Goal: Transaction & Acquisition: Purchase product/service

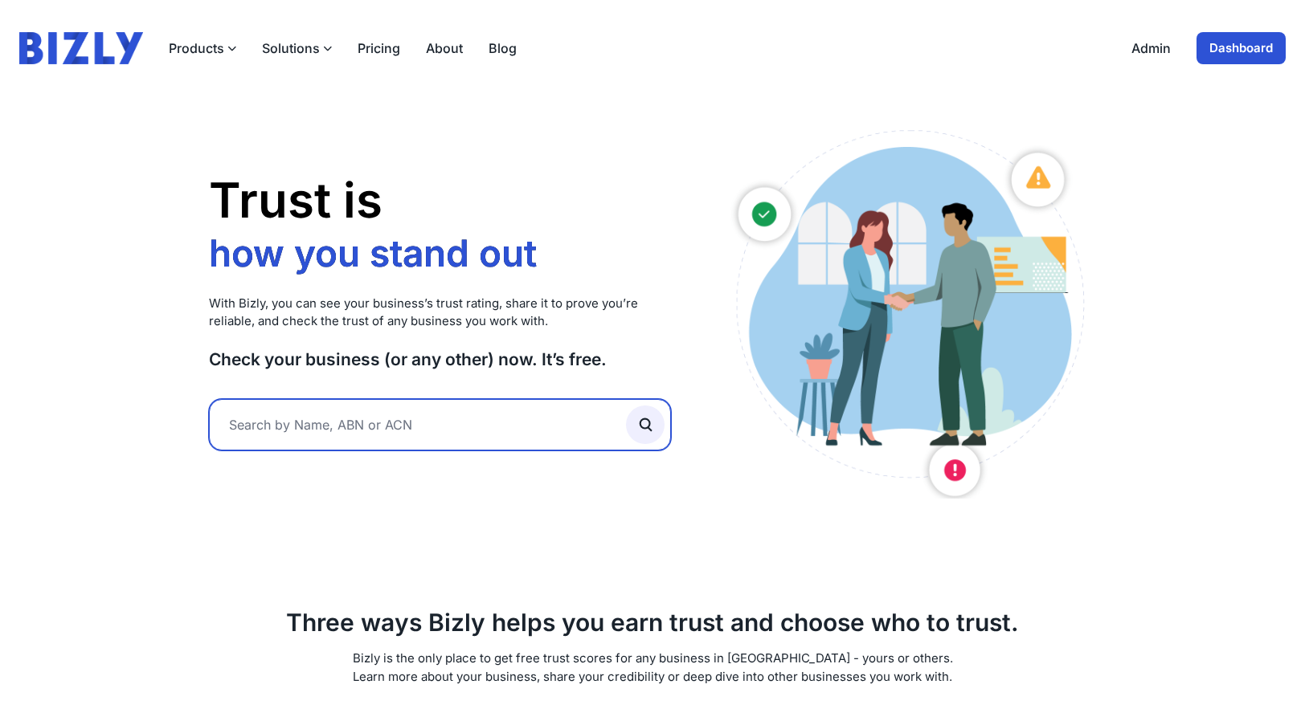
click at [509, 419] on input "text" at bounding box center [440, 424] width 462 height 51
type input "25fifteen"
click at [626, 406] on button "submit" at bounding box center [645, 425] width 39 height 39
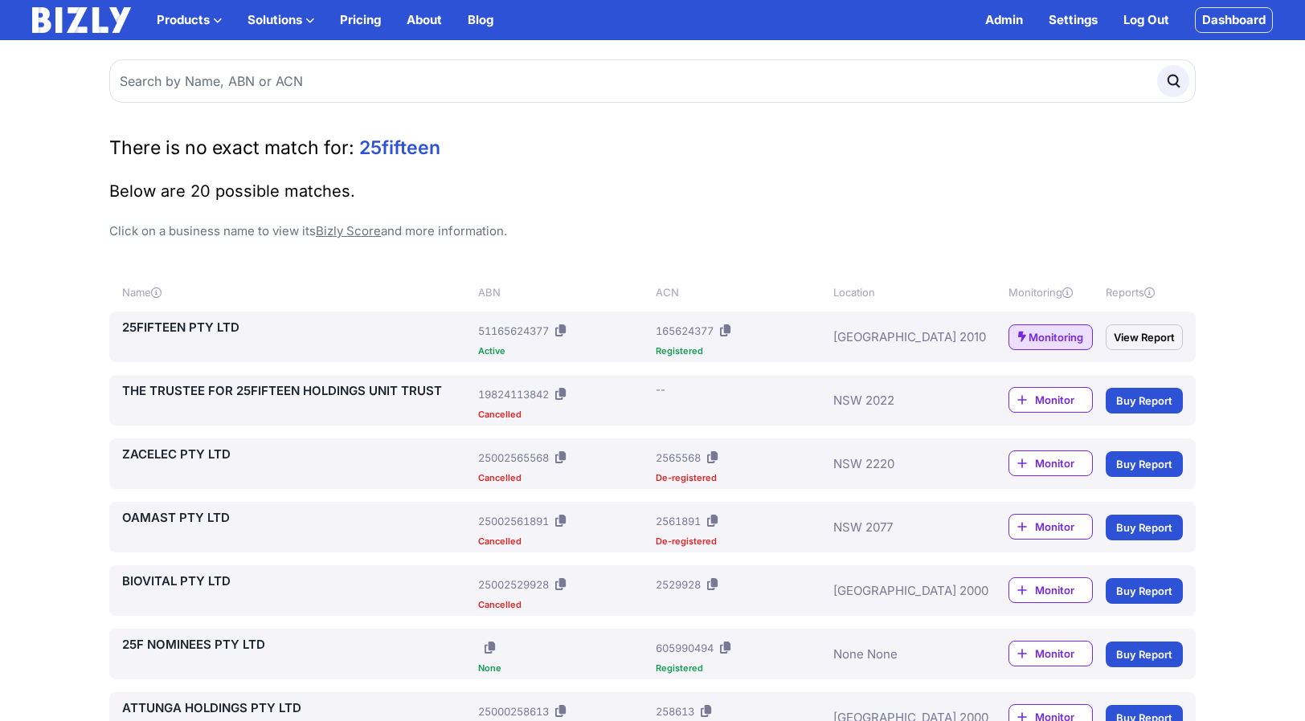
click at [1037, 395] on span "Monitor" at bounding box center [1063, 400] width 57 height 16
click at [1057, 395] on span "Monitoring" at bounding box center [1055, 401] width 55 height 16
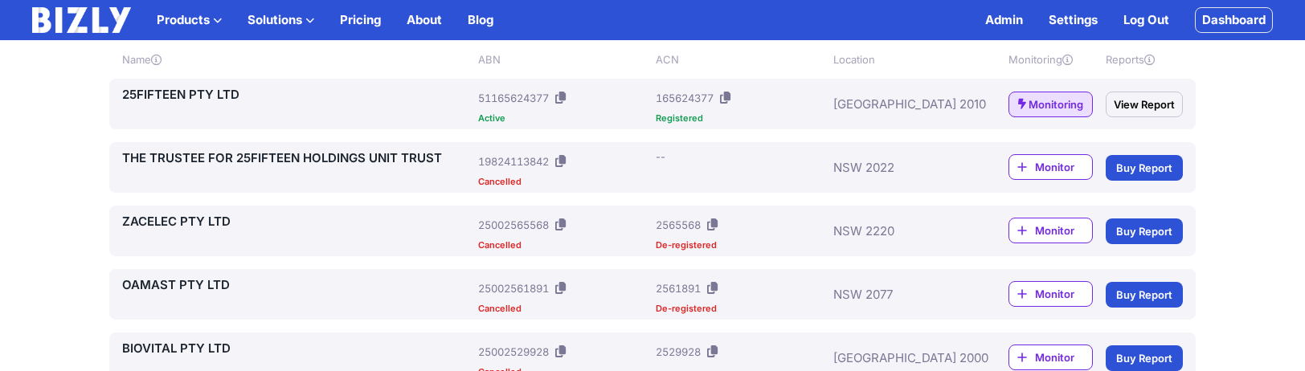
scroll to position [246, 0]
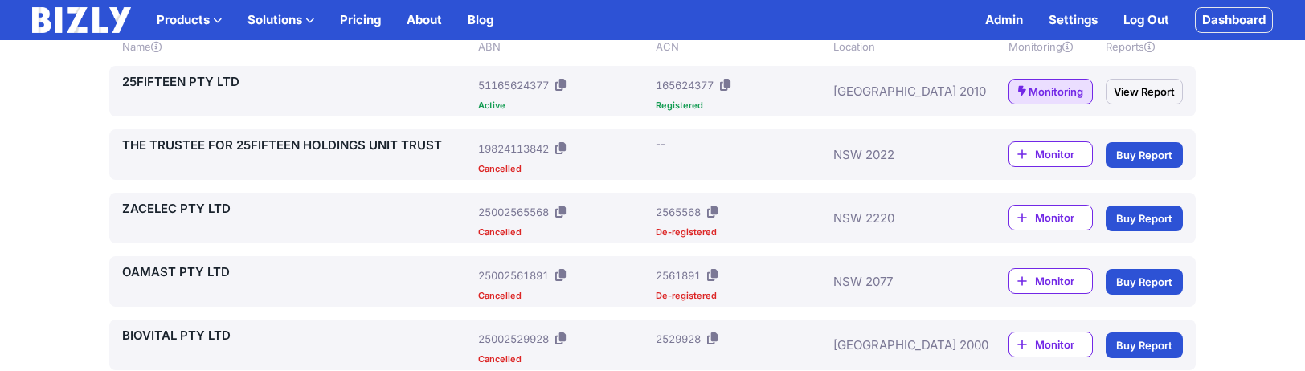
click at [1135, 161] on link "Buy Report" at bounding box center [1144, 155] width 77 height 26
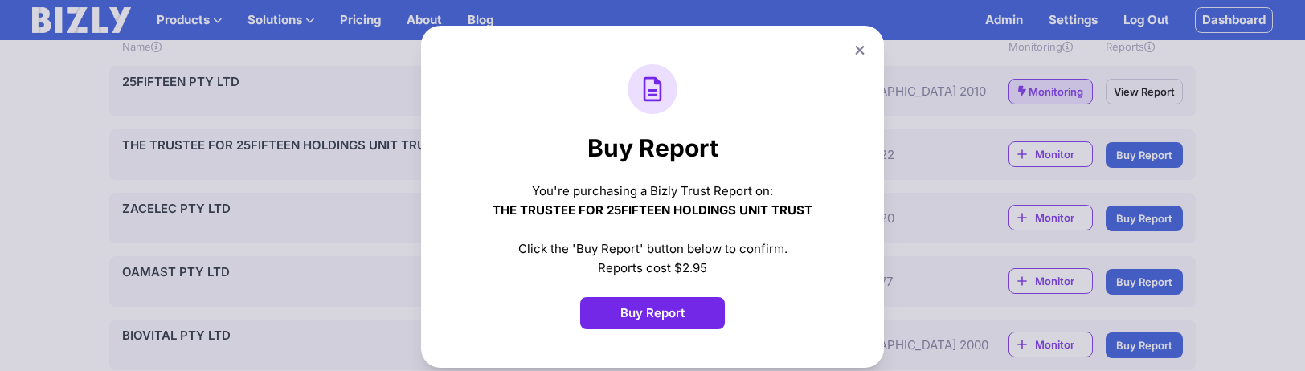
click at [685, 305] on button "Buy Report" at bounding box center [652, 313] width 145 height 32
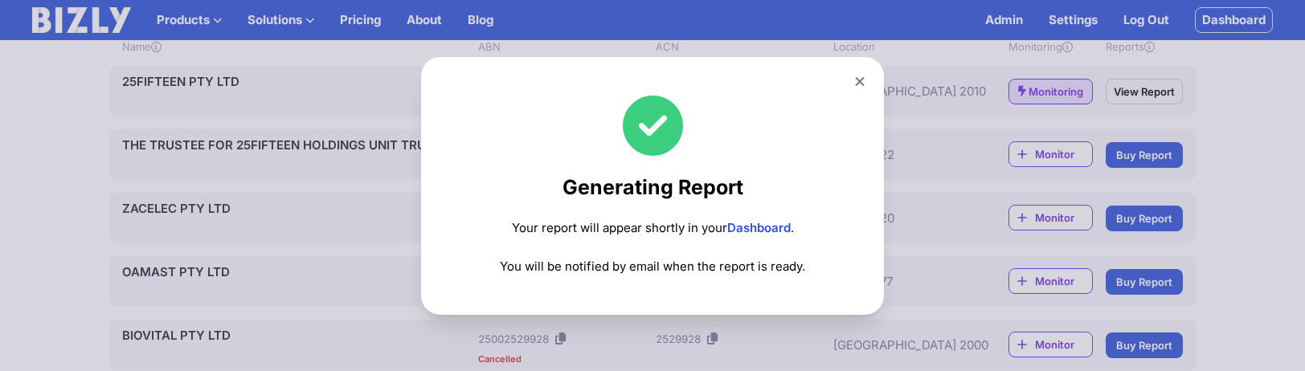
click at [749, 228] on link "Dashboard" at bounding box center [758, 227] width 63 height 15
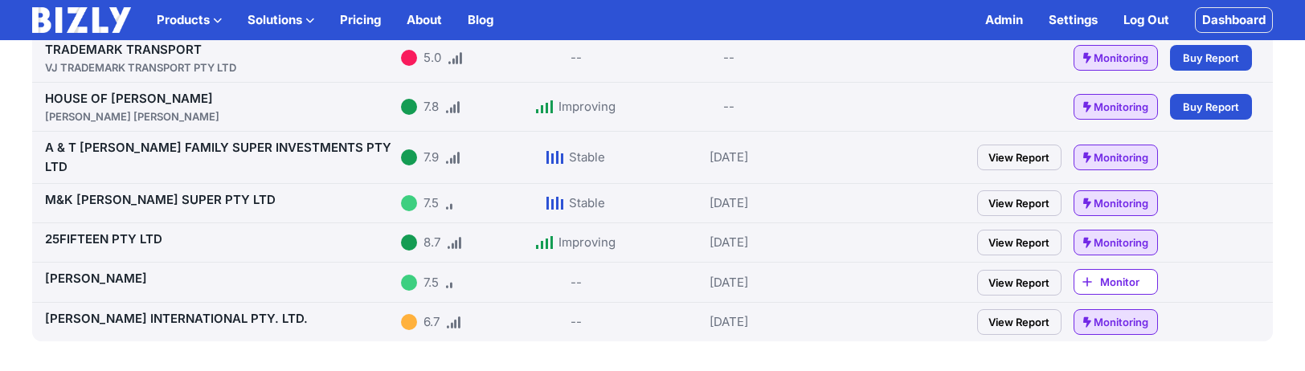
scroll to position [443, 0]
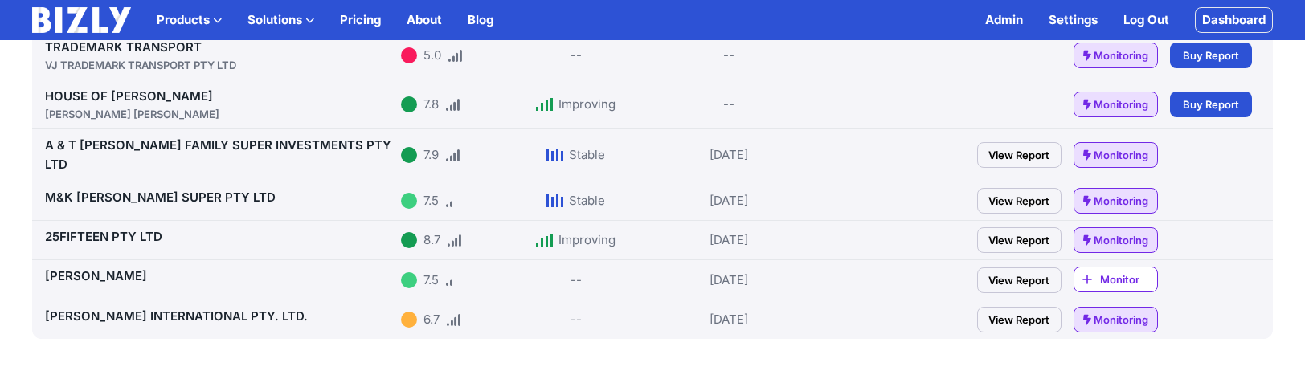
click at [1008, 227] on link "View Report" at bounding box center [1019, 240] width 84 height 26
